Goal: Information Seeking & Learning: Learn about a topic

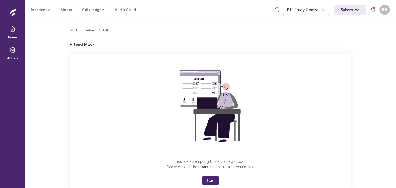
click at [208, 178] on button "Start" at bounding box center [210, 180] width 17 height 9
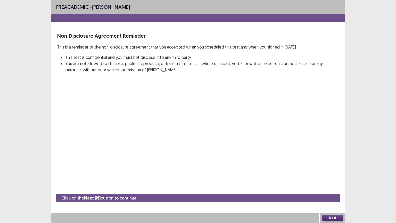
click at [332, 188] on div "Next" at bounding box center [333, 218] width 25 height 10
click at [332, 188] on button "Next" at bounding box center [333, 218] width 21 height 6
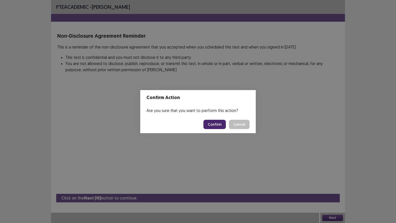
click at [223, 122] on button "Confirm" at bounding box center [215, 124] width 22 height 9
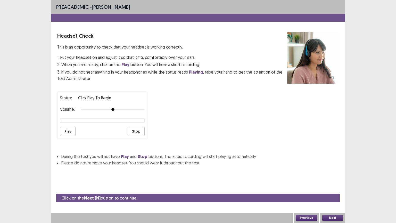
click at [68, 124] on div "Status: Click Play to Begin Volume: Play Stop" at bounding box center [102, 115] width 90 height 47
click at [69, 130] on button "Play" at bounding box center [67, 131] width 15 height 9
click at [63, 127] on button "Play" at bounding box center [67, 131] width 15 height 9
click at [118, 108] on div at bounding box center [113, 110] width 64 height 4
drag, startPoint x: 66, startPoint y: 131, endPoint x: 69, endPoint y: 130, distance: 3.1
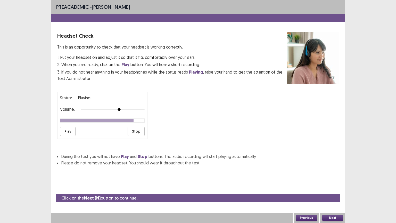
click at [66, 131] on button "Play" at bounding box center [67, 131] width 15 height 9
click at [333, 188] on button "Next" at bounding box center [333, 218] width 21 height 6
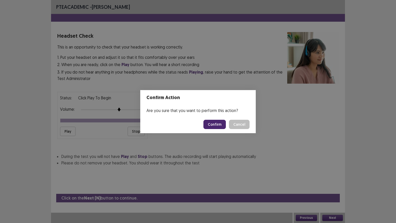
click at [216, 125] on button "Confirm" at bounding box center [215, 124] width 22 height 9
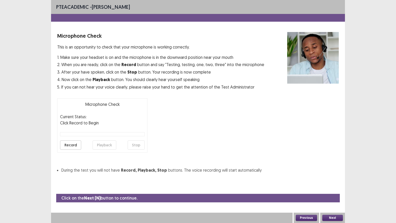
click at [71, 146] on button "Record" at bounding box center [70, 144] width 21 height 9
click at [134, 141] on button "Stop" at bounding box center [136, 144] width 17 height 9
click at [97, 145] on button "Playback" at bounding box center [105, 144] width 24 height 9
click at [336, 188] on button "Next" at bounding box center [333, 218] width 21 height 6
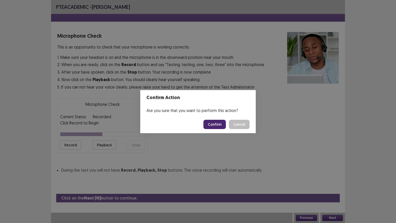
click at [216, 123] on button "Confirm" at bounding box center [215, 124] width 22 height 9
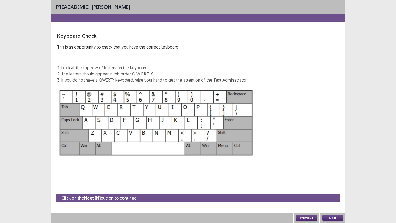
click at [333, 188] on button "Next" at bounding box center [333, 218] width 21 height 6
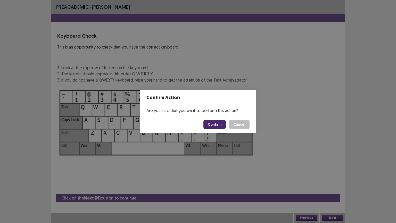
click at [214, 125] on button "Confirm" at bounding box center [215, 124] width 22 height 9
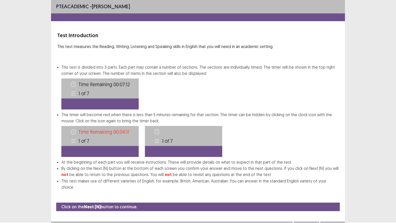
scroll to position [3, 0]
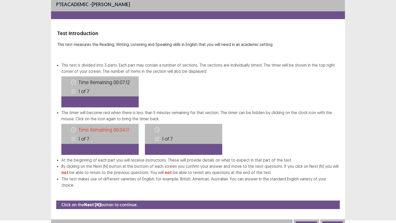
click at [336, 188] on button "Next" at bounding box center [333, 224] width 21 height 6
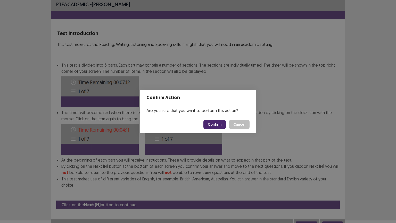
click at [215, 123] on button "Confirm" at bounding box center [215, 124] width 22 height 9
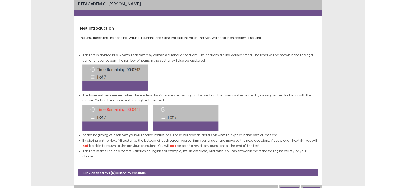
scroll to position [0, 0]
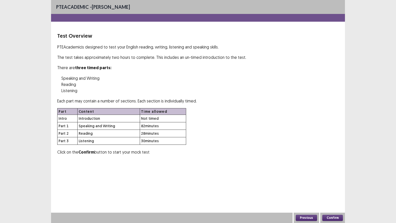
click at [333, 188] on button "Confirm" at bounding box center [333, 218] width 21 height 6
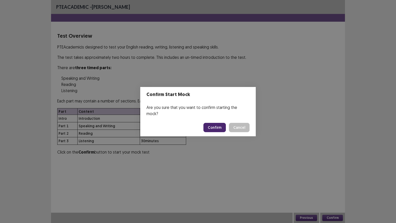
click at [218, 127] on button "Confirm" at bounding box center [215, 127] width 22 height 9
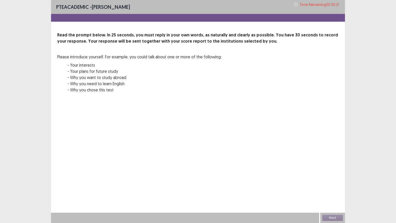
click at [220, 141] on div "PTE academic - Benjie Villota Time Remaining 00 : 00 : 21 Read the prompt below…" at bounding box center [198, 111] width 294 height 223
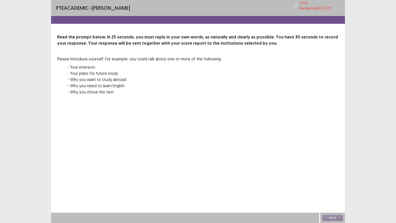
click at [333, 188] on div "Next" at bounding box center [333, 218] width 25 height 10
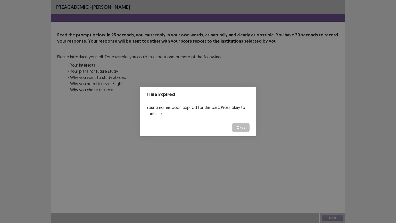
click at [239, 125] on button "Okay" at bounding box center [241, 127] width 18 height 9
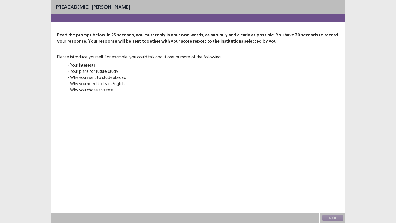
click at [370, 90] on div "PTE academic - Benjie Villota Read the prompt below. In 25 seconds, you must re…" at bounding box center [198, 111] width 396 height 223
click at [331, 188] on div "Next" at bounding box center [333, 218] width 25 height 10
click at [332, 188] on div "Next" at bounding box center [333, 218] width 25 height 10
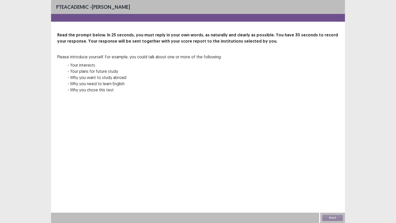
drag, startPoint x: 331, startPoint y: 214, endPoint x: 338, endPoint y: 203, distance: 13.5
click at [331, 188] on div "Next" at bounding box center [333, 218] width 25 height 10
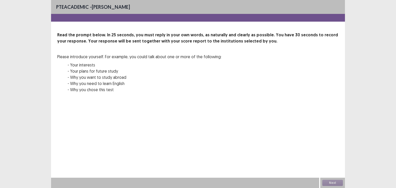
click at [330, 184] on div "Next" at bounding box center [333, 183] width 25 height 10
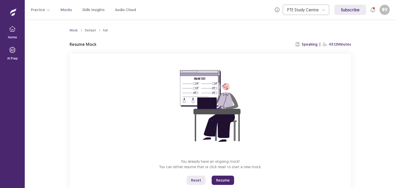
click at [220, 180] on button "Resume" at bounding box center [223, 180] width 22 height 9
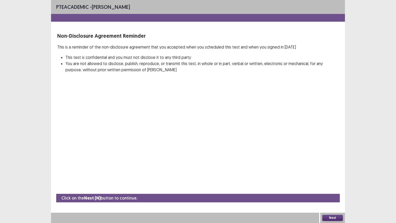
click at [334, 188] on button "Next" at bounding box center [333, 218] width 21 height 6
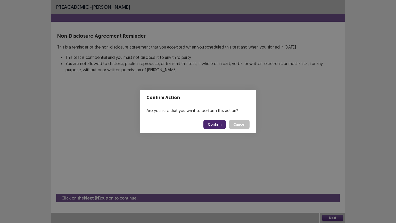
click at [213, 124] on button "Confirm" at bounding box center [215, 124] width 22 height 9
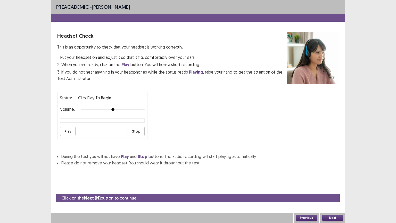
click at [67, 130] on button "Play" at bounding box center [67, 131] width 15 height 9
click at [140, 132] on button "Stop" at bounding box center [136, 131] width 17 height 9
click at [336, 188] on button "Next" at bounding box center [333, 218] width 21 height 6
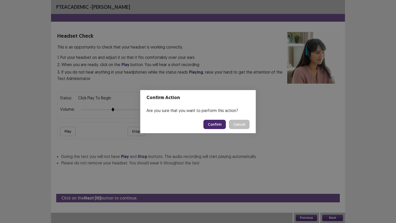
click at [218, 123] on button "Confirm" at bounding box center [215, 124] width 22 height 9
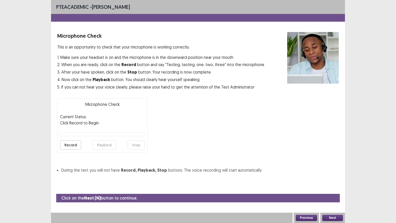
click at [75, 146] on button "Record" at bounding box center [70, 144] width 21 height 9
click at [137, 144] on button "Stop" at bounding box center [136, 144] width 17 height 9
click at [107, 144] on button "Playback" at bounding box center [105, 144] width 24 height 9
click at [333, 188] on button "Next" at bounding box center [333, 218] width 21 height 6
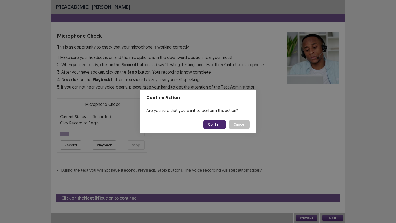
click at [218, 127] on button "Confirm" at bounding box center [215, 124] width 22 height 9
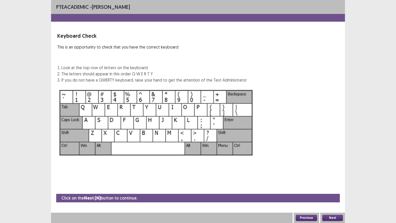
click at [331, 188] on button "Next" at bounding box center [333, 218] width 21 height 6
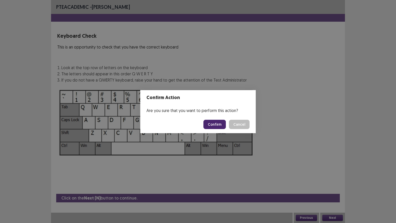
click at [210, 124] on button "Confirm" at bounding box center [215, 124] width 22 height 9
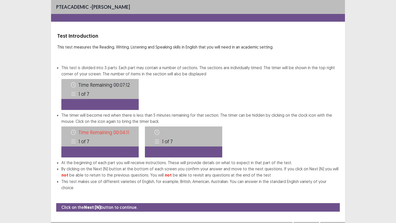
scroll to position [1, 0]
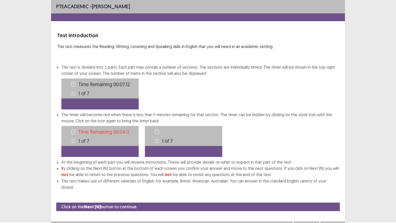
click at [333, 188] on button "Next" at bounding box center [333, 226] width 21 height 6
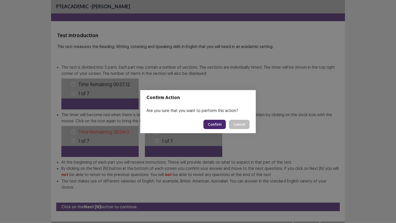
click at [217, 126] on button "Confirm" at bounding box center [215, 124] width 22 height 9
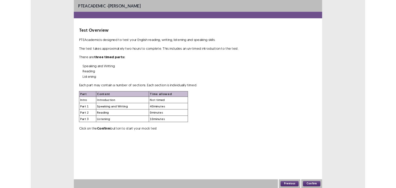
scroll to position [0, 0]
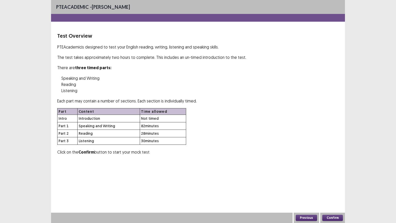
click at [334, 188] on button "Confirm" at bounding box center [333, 218] width 21 height 6
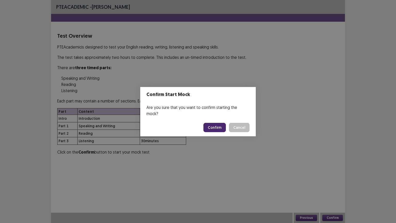
click at [218, 123] on button "Confirm" at bounding box center [215, 127] width 22 height 9
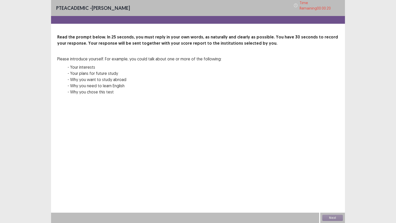
click at [334, 188] on div "Next" at bounding box center [333, 218] width 25 height 10
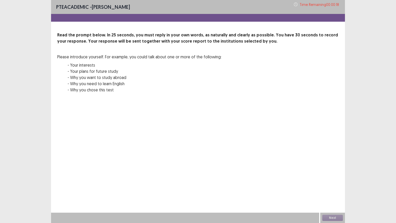
click at [333, 188] on div "Next" at bounding box center [333, 218] width 25 height 10
click at [332, 188] on div "Next" at bounding box center [333, 218] width 25 height 10
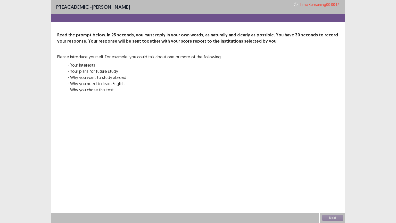
click at [332, 188] on div "Next" at bounding box center [333, 218] width 25 height 10
drag, startPoint x: 372, startPoint y: 138, endPoint x: 379, endPoint y: 109, distance: 29.4
click at [379, 109] on div "PTE academic - Benjie Villota Time Remaining 00 : 00 : 11 Read the prompt below…" at bounding box center [198, 111] width 396 height 223
click at [0, 78] on div "PTE academic - Benjie Villota Time Remaining 00 : 00 : 10 Read the prompt below…" at bounding box center [198, 111] width 396 height 223
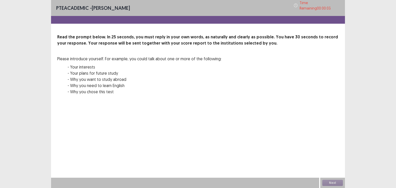
click at [349, 65] on div "PTE academic - Benjie Villota Time Remaining 00 : 00 : 03 Read the prompt below…" at bounding box center [198, 94] width 396 height 188
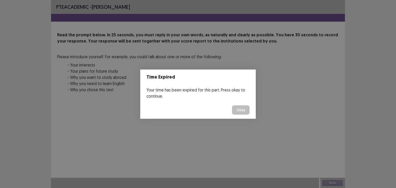
click at [237, 108] on button "Okay" at bounding box center [241, 110] width 18 height 9
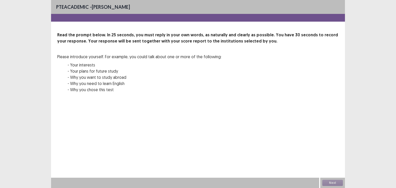
click at [331, 181] on div "Next" at bounding box center [333, 183] width 25 height 10
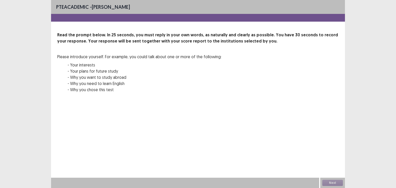
drag, startPoint x: 331, startPoint y: 181, endPoint x: 334, endPoint y: 180, distance: 3.9
click at [331, 181] on div "Next" at bounding box center [333, 183] width 25 height 10
click at [334, 180] on div "Next" at bounding box center [333, 183] width 25 height 10
click at [173, 109] on div "00 : 00 00 : 25" at bounding box center [198, 106] width 282 height 15
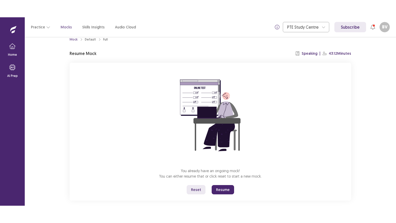
scroll to position [15, 0]
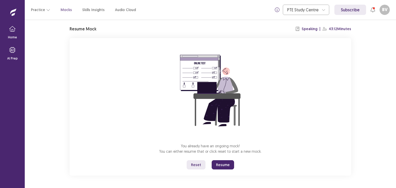
click at [219, 164] on button "Resume" at bounding box center [223, 165] width 22 height 9
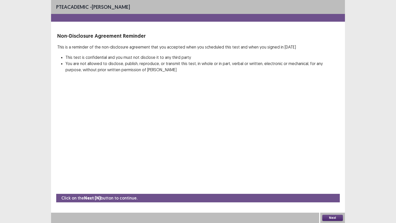
click at [329, 188] on button "Next" at bounding box center [333, 218] width 21 height 6
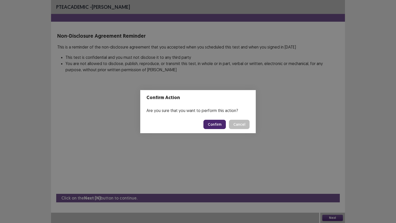
click at [211, 122] on button "Confirm" at bounding box center [215, 124] width 22 height 9
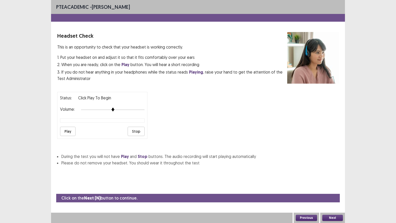
click at [333, 188] on button "Next" at bounding box center [333, 218] width 21 height 6
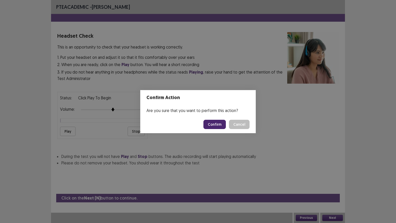
click at [218, 124] on button "Confirm" at bounding box center [215, 124] width 22 height 9
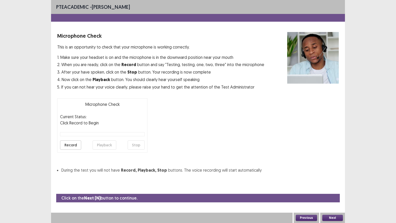
click at [330, 188] on div "Next" at bounding box center [333, 218] width 25 height 10
drag, startPoint x: 332, startPoint y: 220, endPoint x: 334, endPoint y: 217, distance: 4.1
click at [334, 188] on button "Next" at bounding box center [333, 218] width 21 height 6
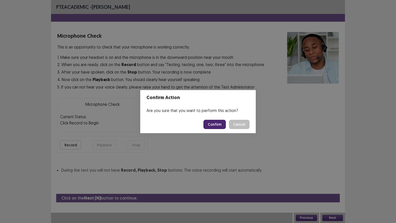
drag, startPoint x: 217, startPoint y: 124, endPoint x: 219, endPoint y: 125, distance: 2.6
click at [217, 124] on button "Confirm" at bounding box center [215, 124] width 22 height 9
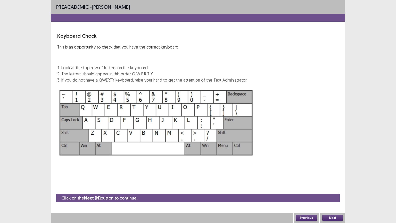
click at [335, 188] on button "Next" at bounding box center [333, 218] width 21 height 6
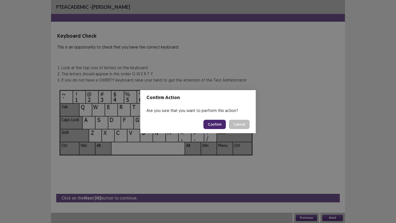
click at [218, 125] on button "Confirm" at bounding box center [215, 124] width 22 height 9
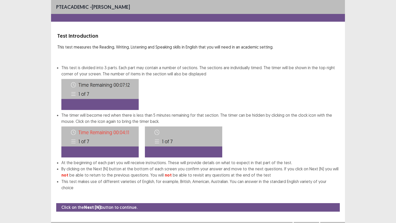
scroll to position [1, 0]
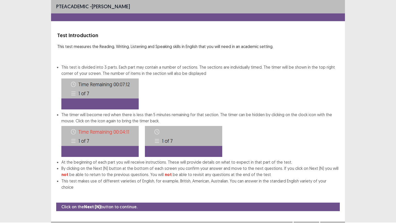
click at [334, 188] on button "Next" at bounding box center [333, 226] width 21 height 6
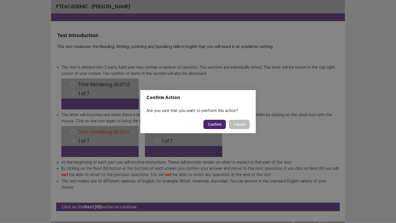
click at [219, 124] on button "Confirm" at bounding box center [215, 124] width 22 height 9
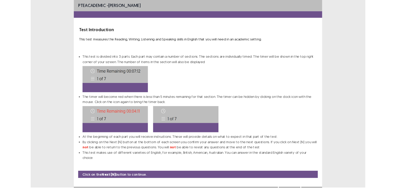
scroll to position [0, 0]
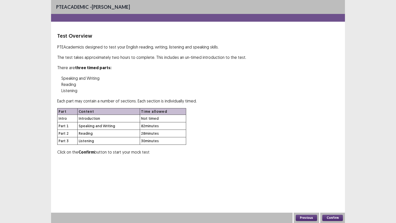
click at [328, 188] on button "Confirm" at bounding box center [333, 218] width 21 height 6
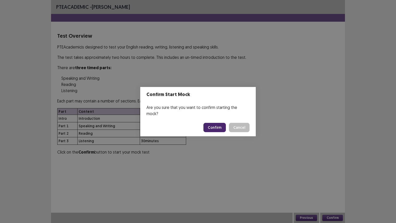
click at [211, 124] on button "Confirm" at bounding box center [215, 127] width 22 height 9
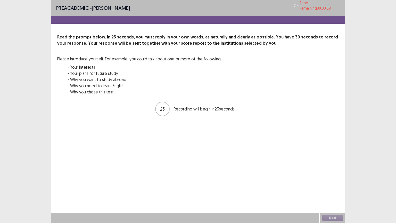
click at [339, 188] on div "Next" at bounding box center [333, 218] width 25 height 10
click at [338, 188] on div "Next" at bounding box center [333, 218] width 25 height 10
click at [337, 188] on div "Next" at bounding box center [333, 218] width 25 height 10
drag, startPoint x: 336, startPoint y: 214, endPoint x: 329, endPoint y: 215, distance: 6.8
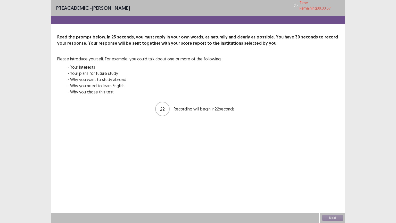
click at [336, 188] on div "Next" at bounding box center [333, 218] width 25 height 10
drag, startPoint x: 328, startPoint y: 214, endPoint x: 315, endPoint y: 194, distance: 24.6
click at [328, 188] on div "PTE academic - [PERSON_NAME] Time Remaining 00 : 00 : 56 Read the prompt below.…" at bounding box center [198, 111] width 294 height 223
click at [335, 188] on div "Next" at bounding box center [333, 218] width 25 height 10
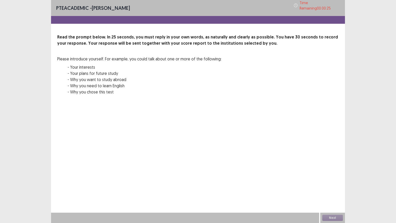
click at [335, 188] on div "Next" at bounding box center [333, 218] width 25 height 10
click at [334, 188] on div "Next" at bounding box center [333, 218] width 25 height 10
drag, startPoint x: 334, startPoint y: 214, endPoint x: 330, endPoint y: 210, distance: 5.7
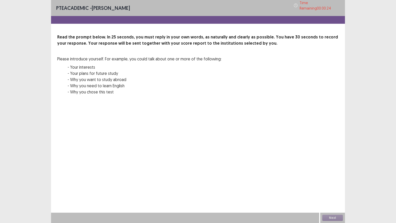
click at [334, 188] on div "Next" at bounding box center [333, 218] width 25 height 10
click at [330, 188] on div "PTE academic - [PERSON_NAME] Time Remaining 00 : 00 : 24 Read the prompt below.…" at bounding box center [198, 111] width 294 height 223
drag, startPoint x: 329, startPoint y: 210, endPoint x: 330, endPoint y: 215, distance: 4.5
click at [330, 188] on div "PTE academic - [PERSON_NAME] Time Remaining 00 : 00 : 23 Read the prompt below.…" at bounding box center [198, 111] width 294 height 223
click at [316, 171] on div "PTE academic - [PERSON_NAME] Time Remaining 00 : 00 : 23 Read the prompt below.…" at bounding box center [198, 111] width 294 height 223
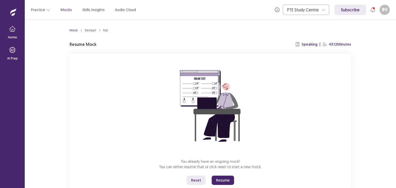
click at [202, 183] on button "Reset" at bounding box center [196, 180] width 19 height 9
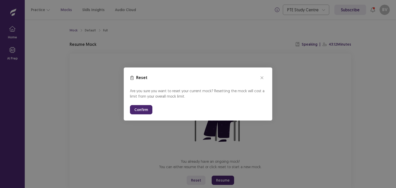
click at [141, 111] on button "Confirm" at bounding box center [141, 109] width 22 height 9
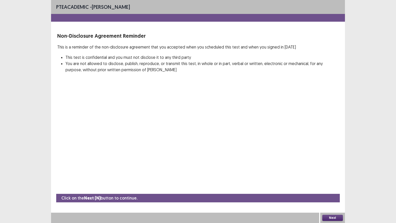
click at [334, 188] on button "Next" at bounding box center [333, 218] width 21 height 6
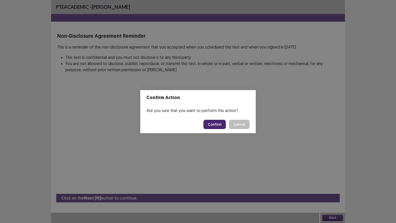
click at [220, 123] on button "Confirm" at bounding box center [215, 124] width 22 height 9
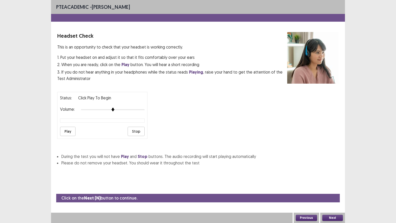
click at [335, 188] on button "Next" at bounding box center [333, 218] width 21 height 6
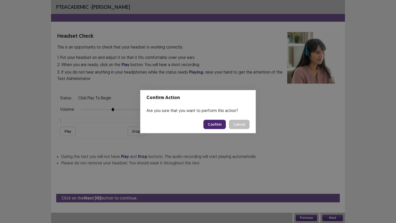
click at [217, 127] on button "Confirm" at bounding box center [215, 124] width 22 height 9
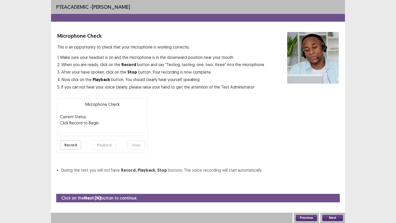
click at [337, 188] on button "Next" at bounding box center [333, 218] width 21 height 6
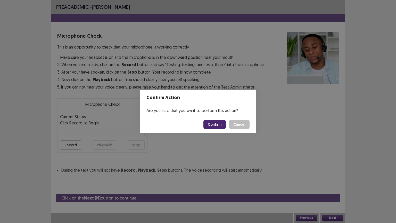
click at [216, 125] on button "Confirm" at bounding box center [215, 124] width 22 height 9
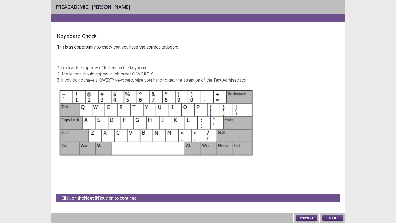
click at [333, 188] on button "Next" at bounding box center [333, 218] width 21 height 6
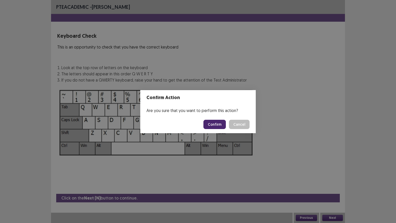
click at [221, 125] on button "Confirm" at bounding box center [215, 124] width 22 height 9
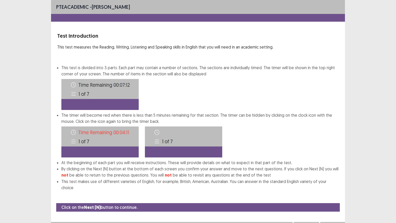
scroll to position [1, 0]
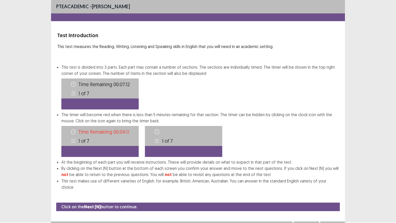
click at [335, 188] on button "Next" at bounding box center [333, 226] width 21 height 6
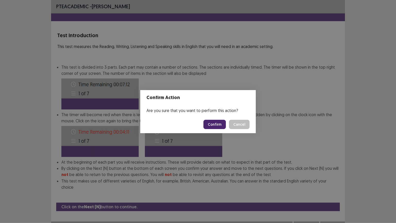
click at [212, 124] on button "Confirm" at bounding box center [215, 124] width 22 height 9
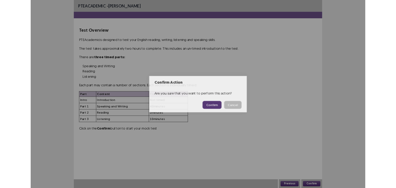
scroll to position [0, 0]
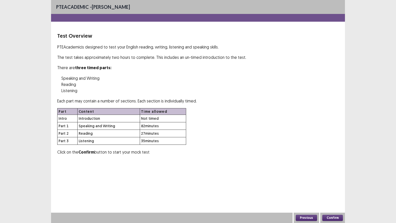
click at [329, 188] on button "Confirm" at bounding box center [333, 218] width 21 height 6
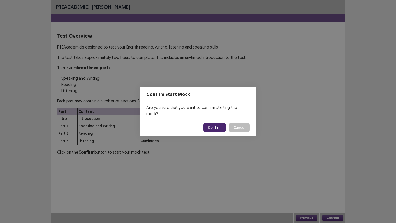
click at [216, 126] on button "Confirm" at bounding box center [215, 127] width 22 height 9
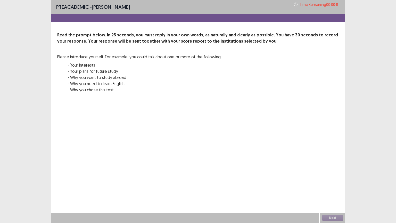
click at [359, 79] on div "PTE academic - Benjie Villota Time Remaining 00 : 00 : 11 Read the prompt below…" at bounding box center [198, 111] width 396 height 223
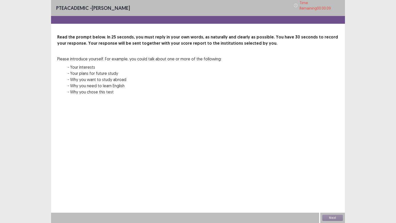
click at [193, 16] on div at bounding box center [198, 20] width 294 height 8
